Goal: Task Accomplishment & Management: Use online tool/utility

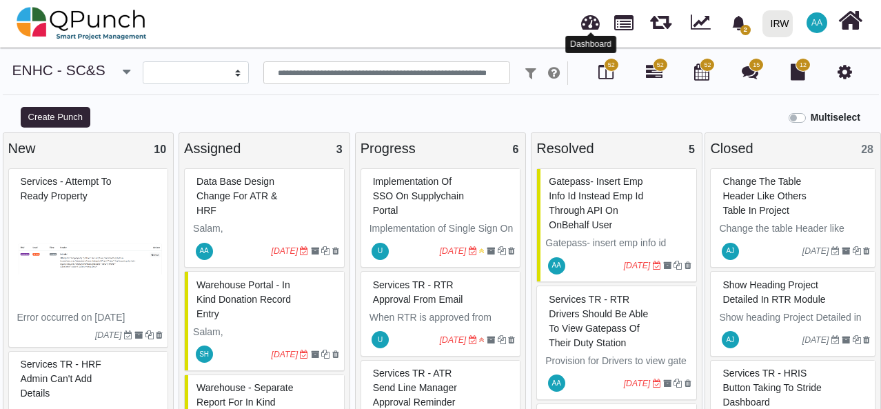
select select
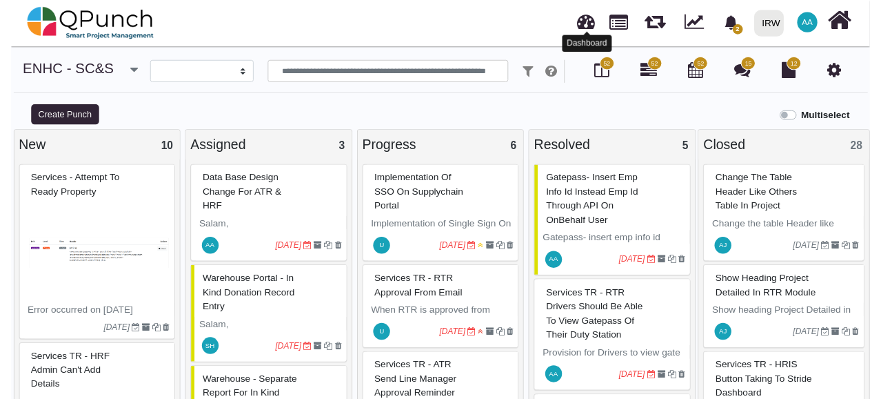
scroll to position [246, 0]
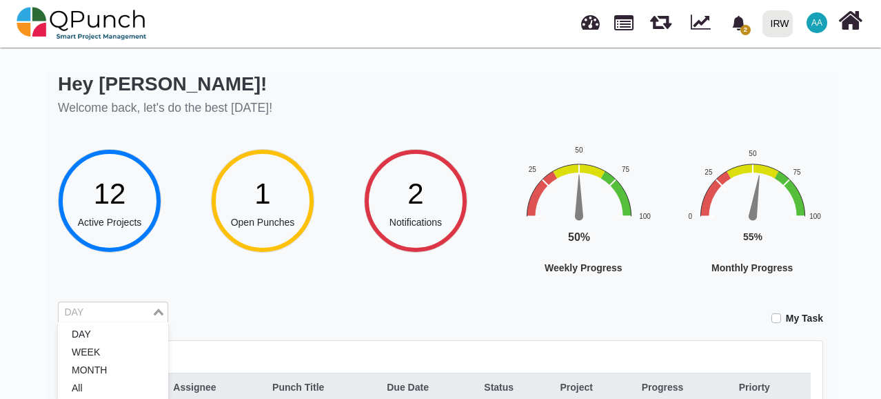
click at [163, 308] on div "Loading..." at bounding box center [160, 311] width 16 height 18
click at [124, 383] on li "All" at bounding box center [113, 388] width 110 height 18
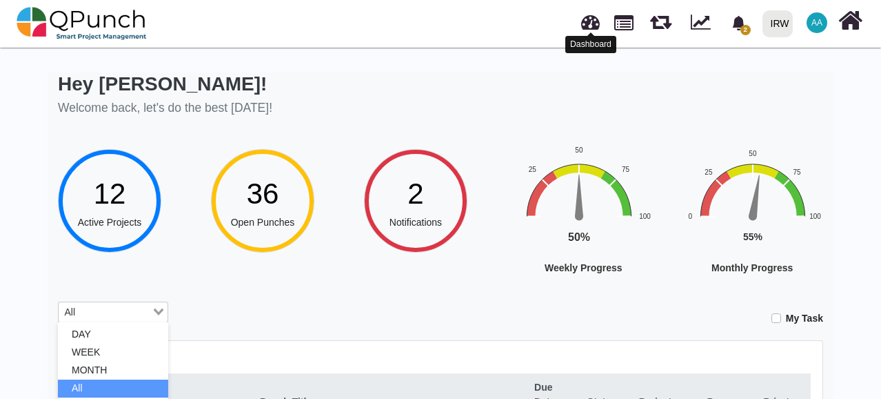
click at [590, 20] on link at bounding box center [590, 20] width 19 height 23
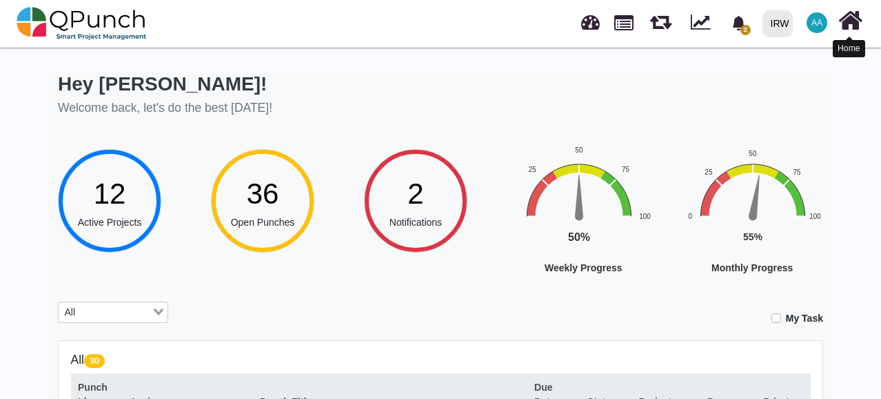
click at [849, 21] on icon at bounding box center [851, 21] width 24 height 26
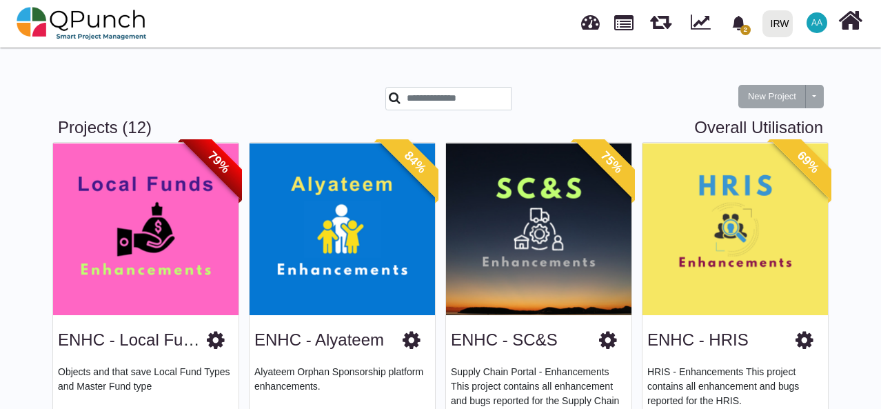
click at [781, 131] on link "Overall Utilisation" at bounding box center [758, 128] width 129 height 20
select select "**********"
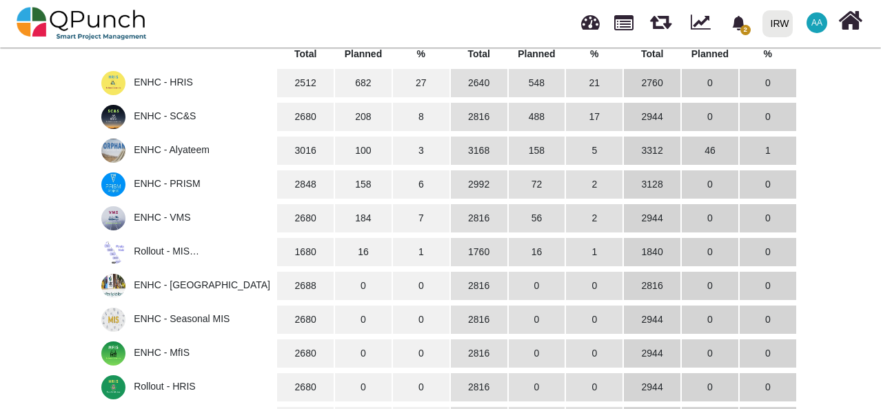
scroll to position [481, 0]
